Goal: Transaction & Acquisition: Purchase product/service

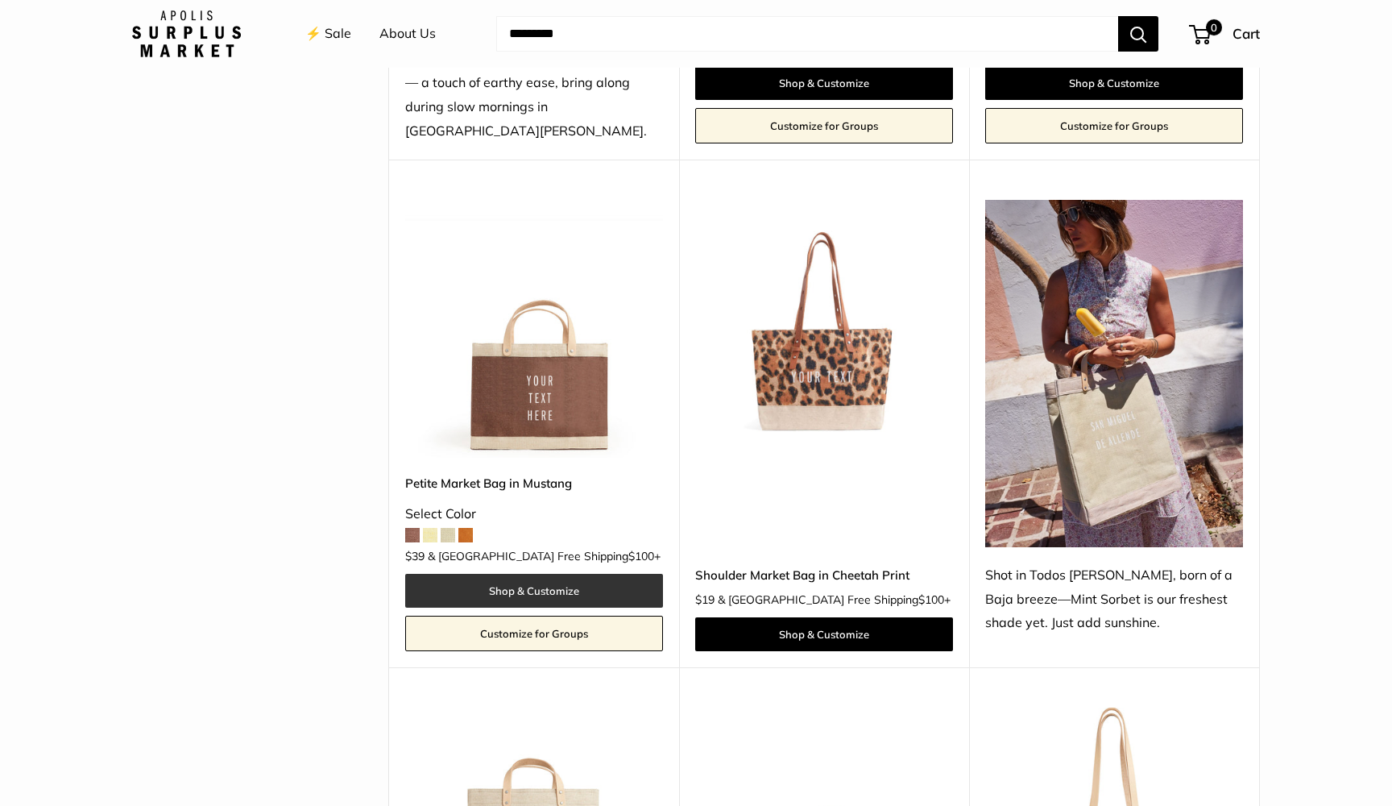
scroll to position [591, 0]
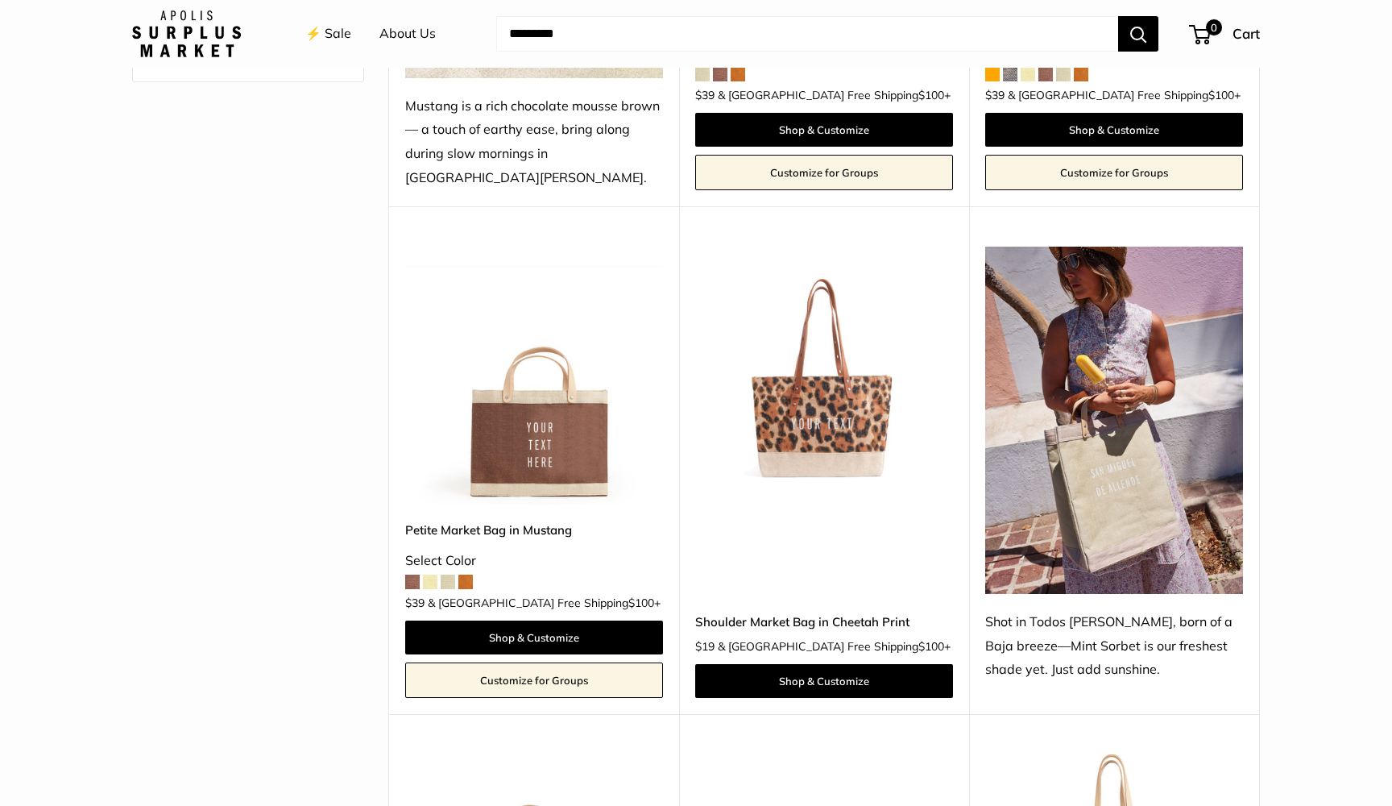
click at [0, 0] on img at bounding box center [0, 0] width 0 height 0
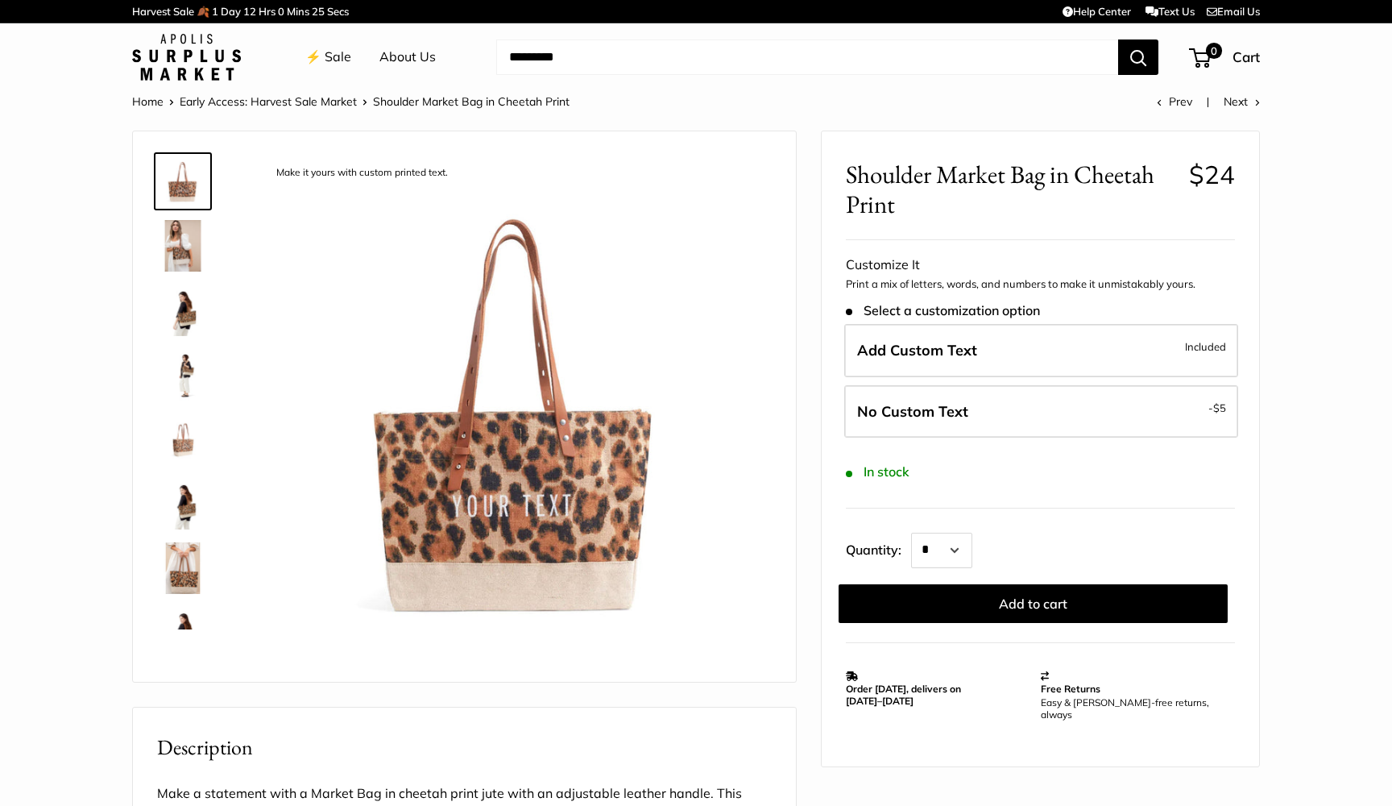
click at [178, 247] on img at bounding box center [183, 246] width 52 height 52
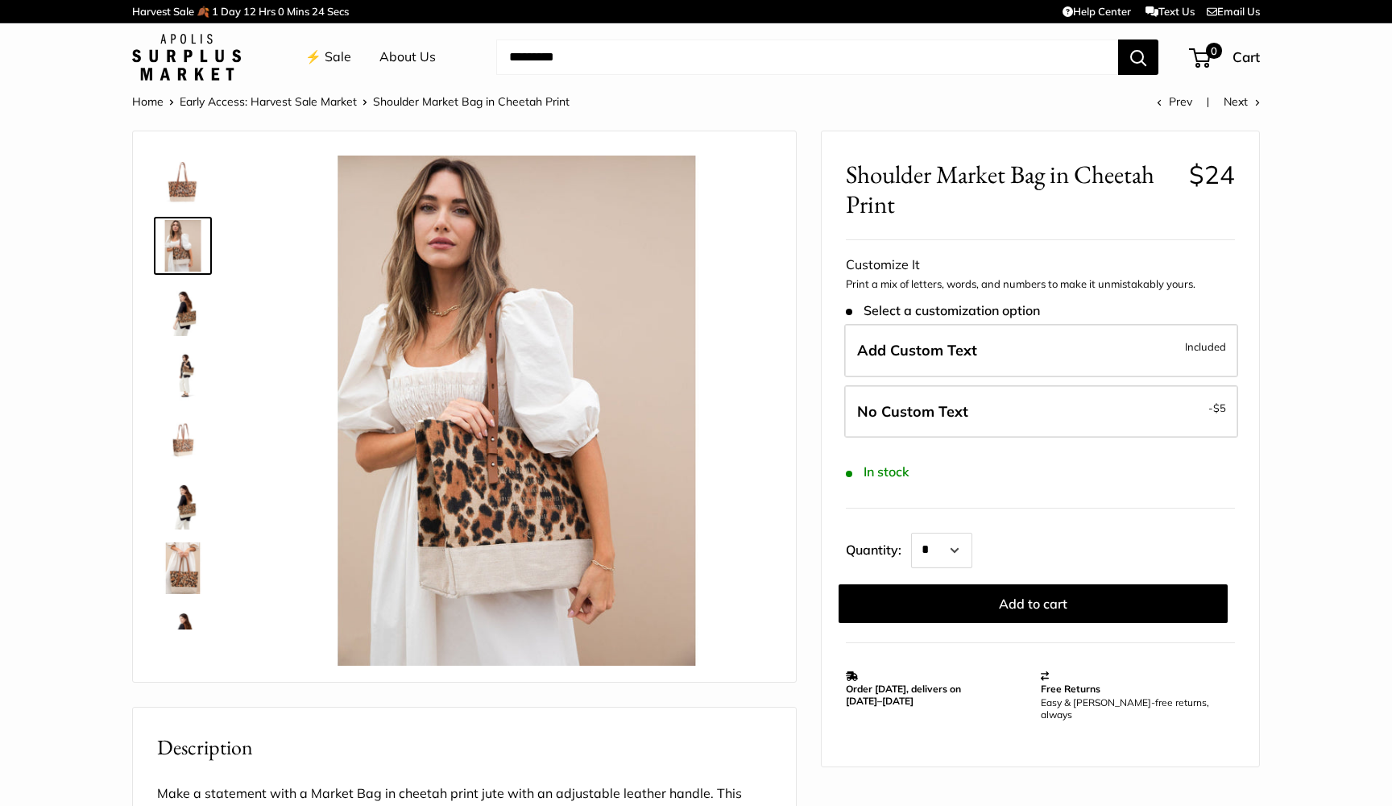
click at [176, 289] on img at bounding box center [183, 310] width 52 height 52
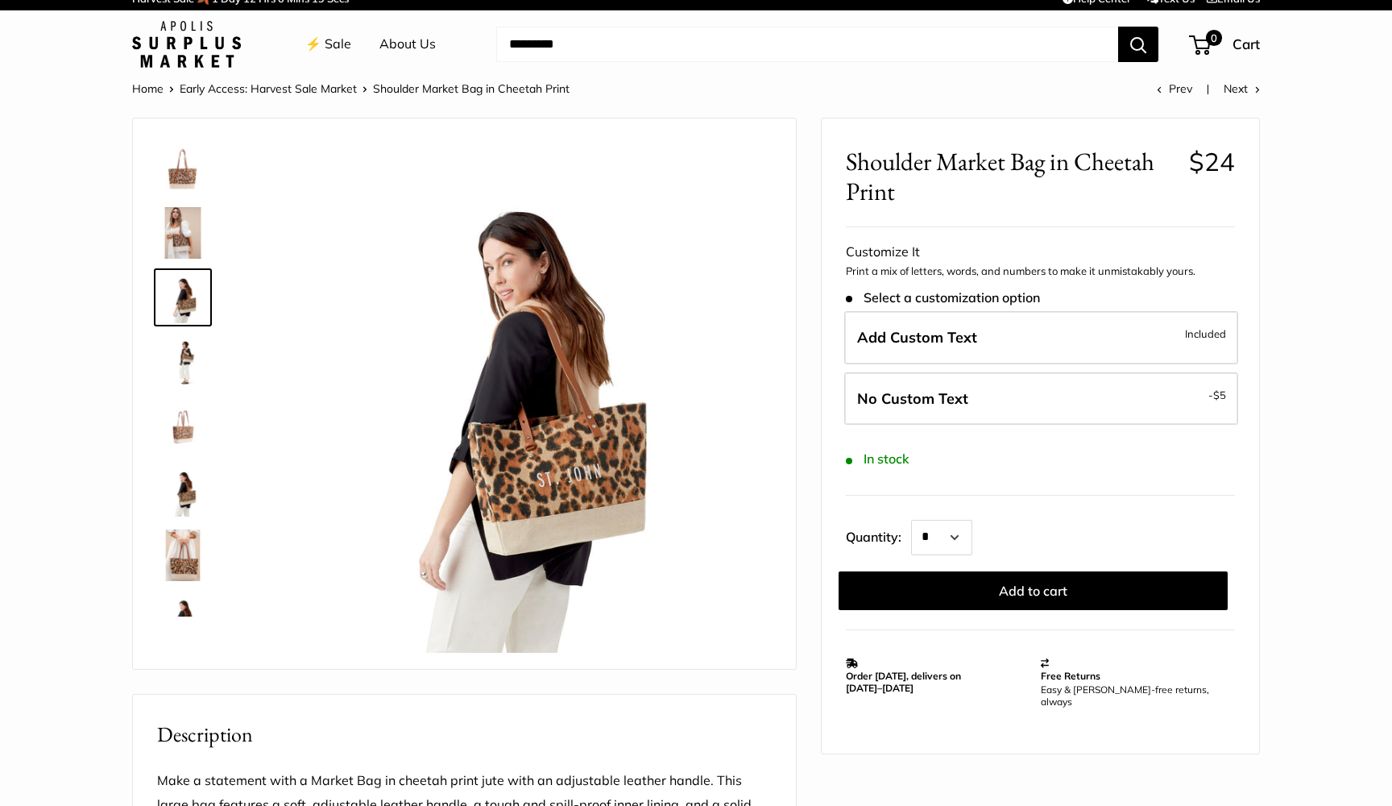
scroll to position [6, 0]
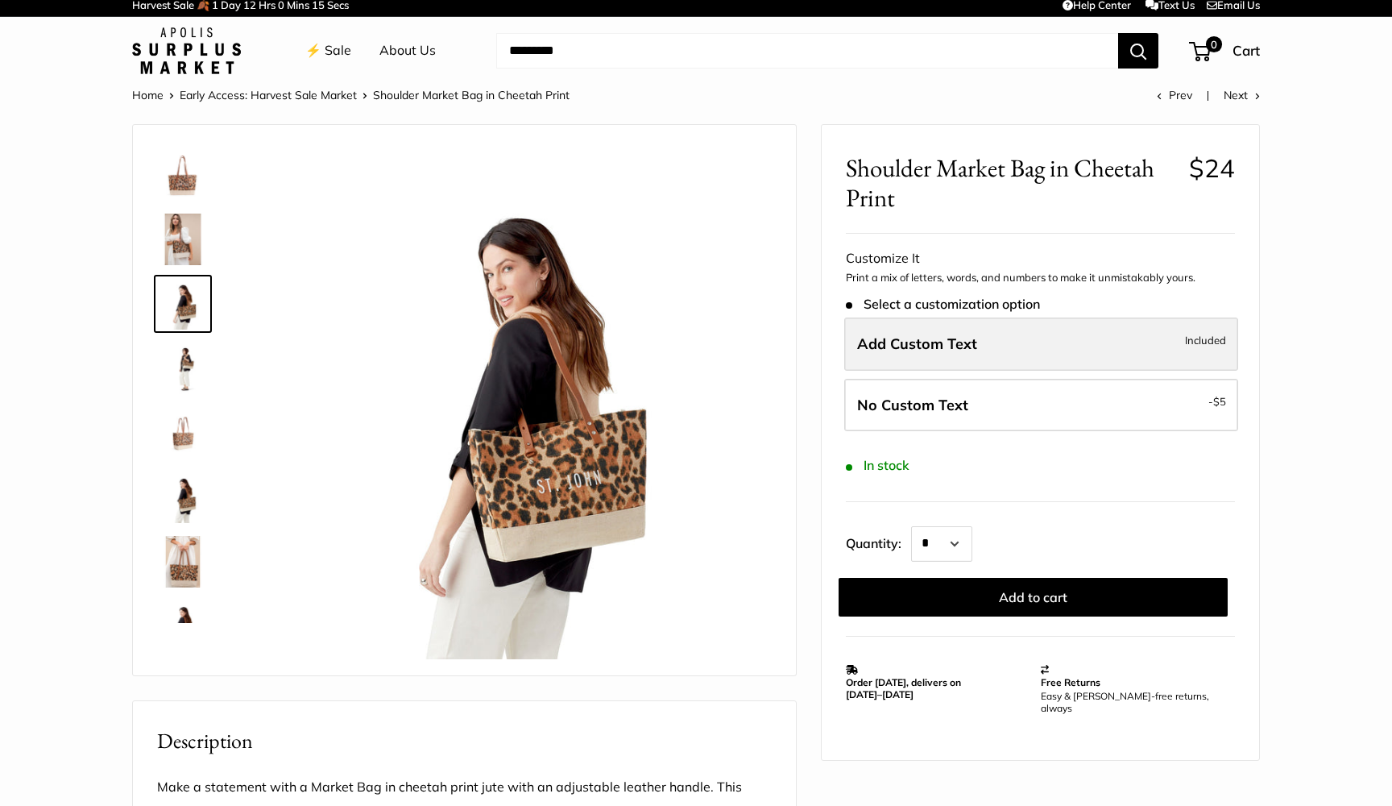
click at [993, 340] on label "Add Custom Text Included" at bounding box center [1041, 343] width 394 height 53
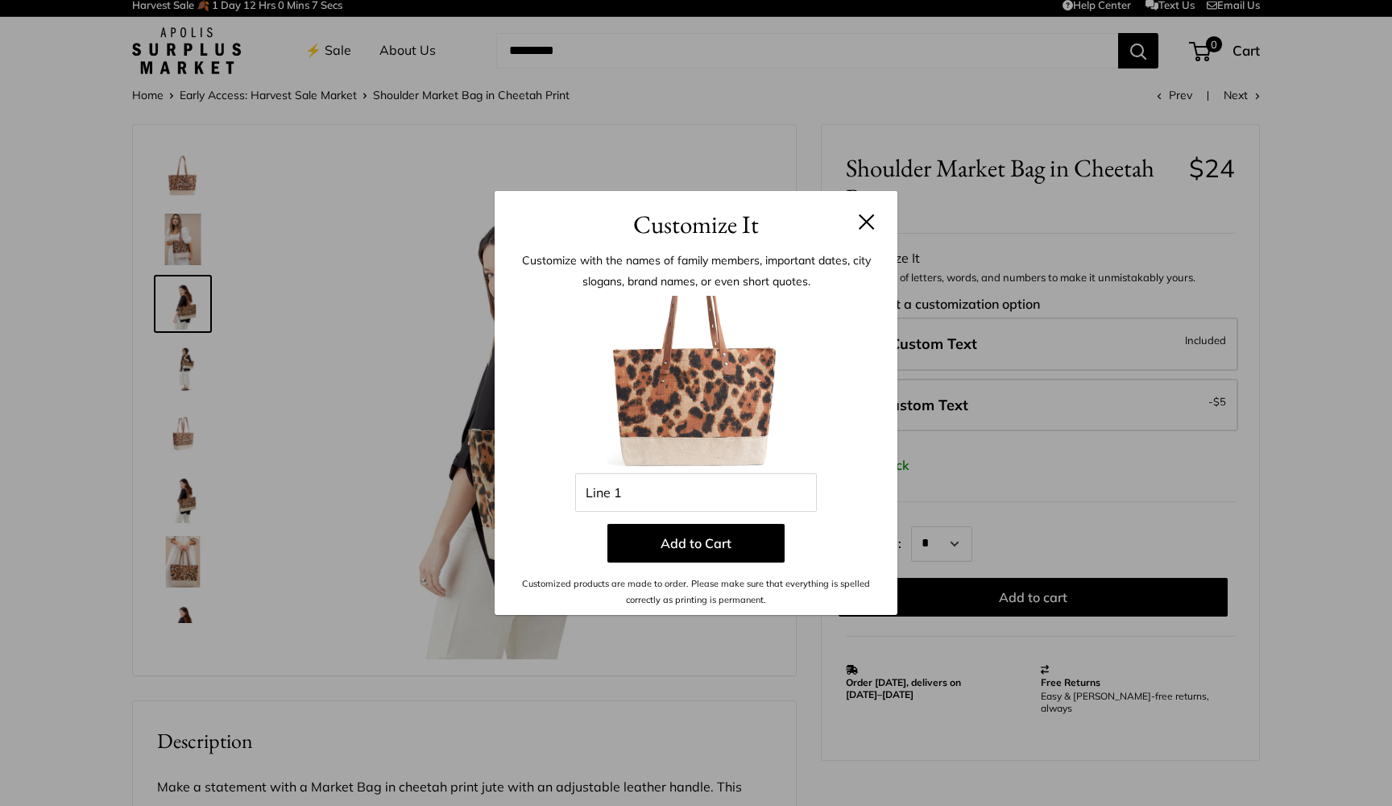
click at [872, 219] on button at bounding box center [867, 222] width 16 height 16
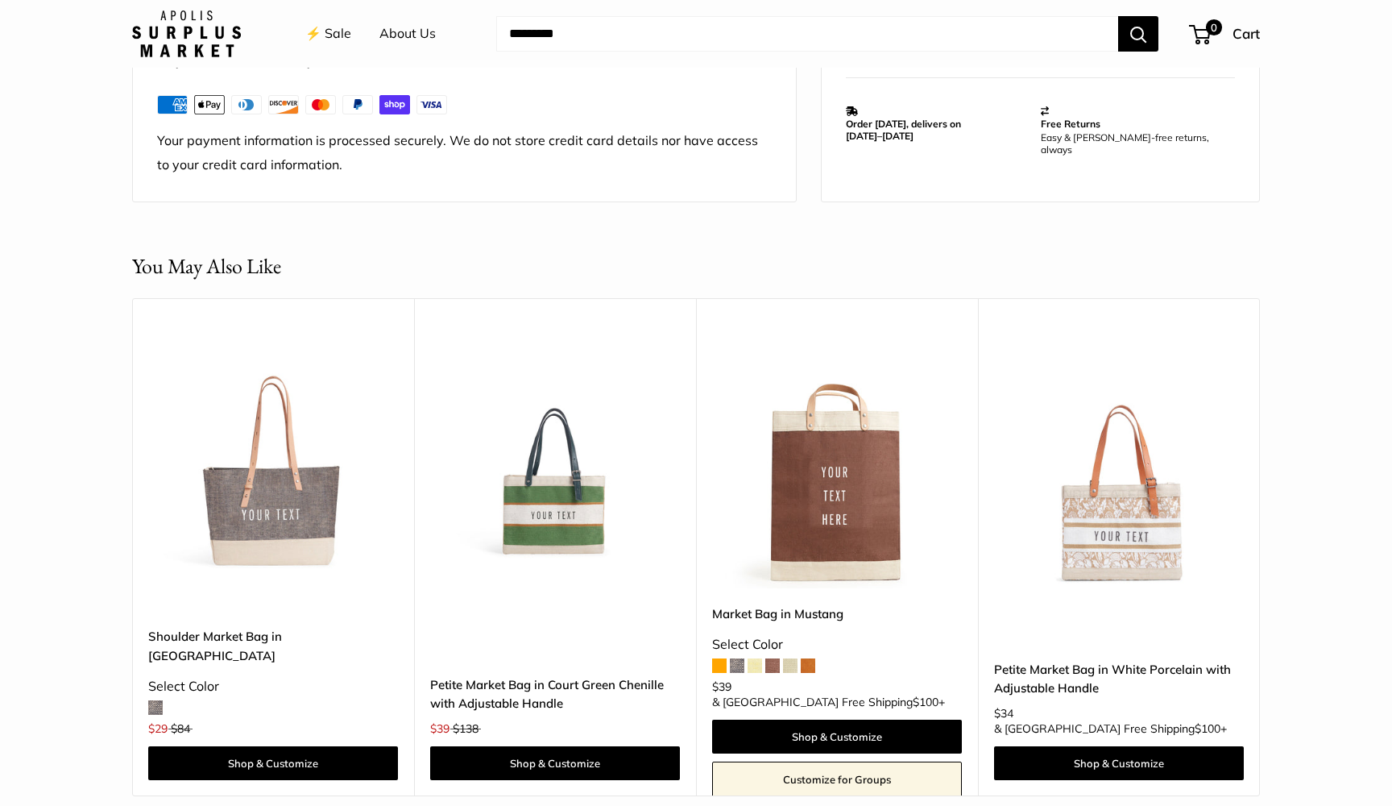
scroll to position [1374, 0]
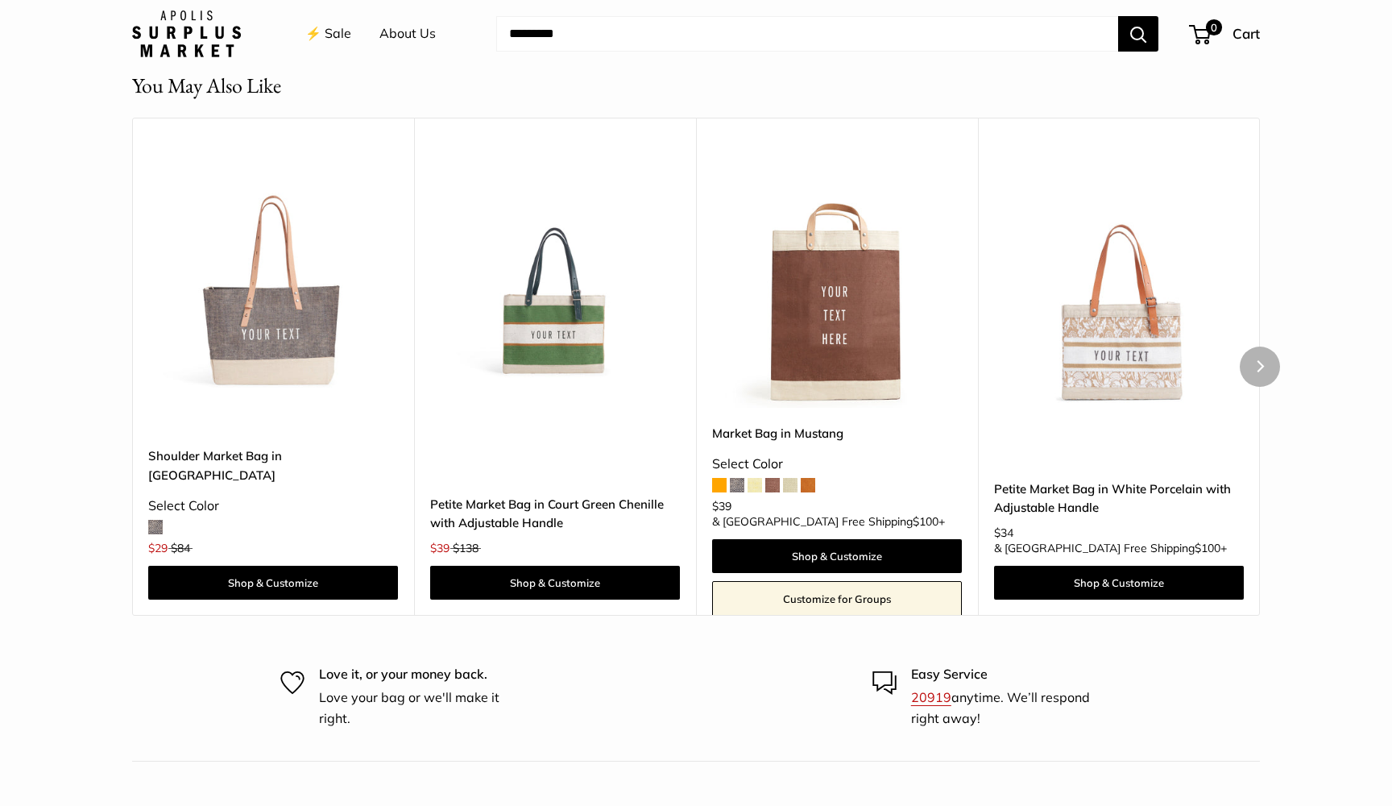
click at [0, 0] on img at bounding box center [0, 0] width 0 height 0
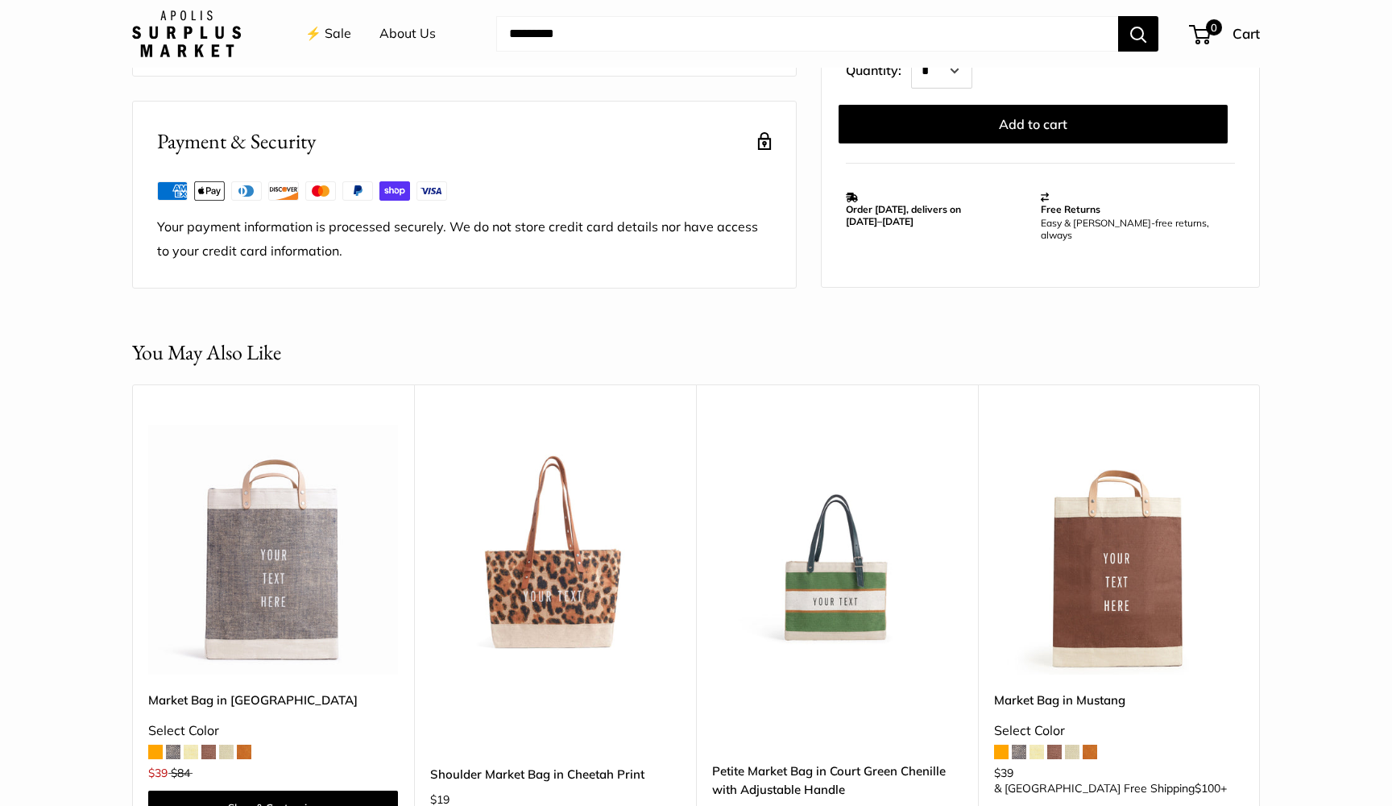
scroll to position [1209, 0]
